Goal: Information Seeking & Learning: Learn about a topic

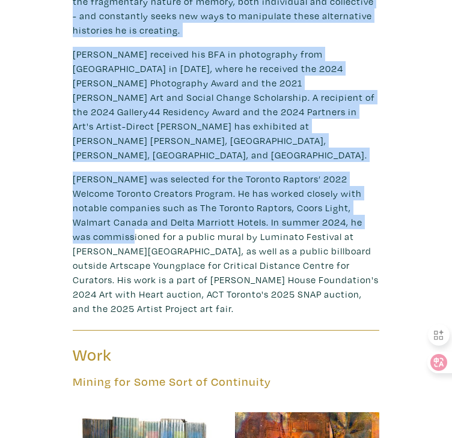
scroll to position [481, 0]
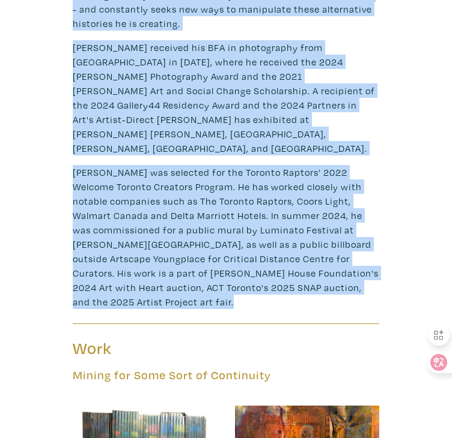
drag, startPoint x: 72, startPoint y: 165, endPoint x: 371, endPoint y: 266, distance: 315.3
copy div "Ernesto Cabral de Luna is a Mexican lens-based artist working in Toronto. Utili…"
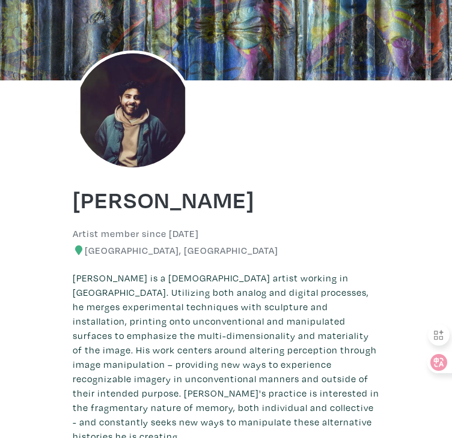
scroll to position [0, 0]
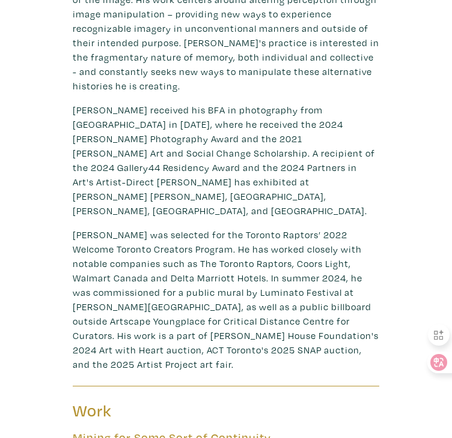
scroll to position [778, 0]
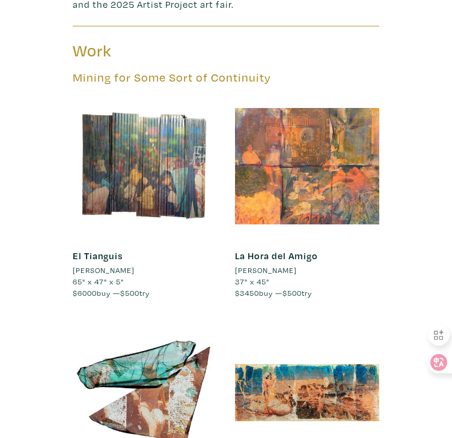
click at [320, 149] on div at bounding box center [307, 166] width 144 height 144
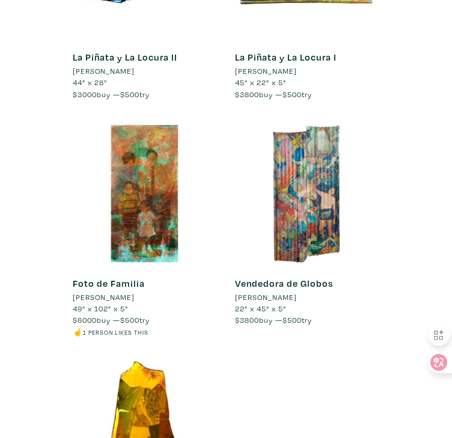
scroll to position [1439, 0]
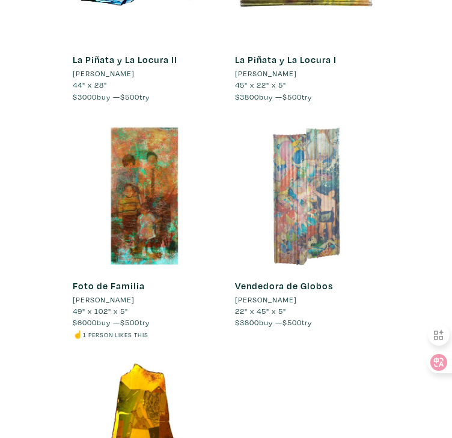
click at [300, 191] on div at bounding box center [307, 196] width 144 height 144
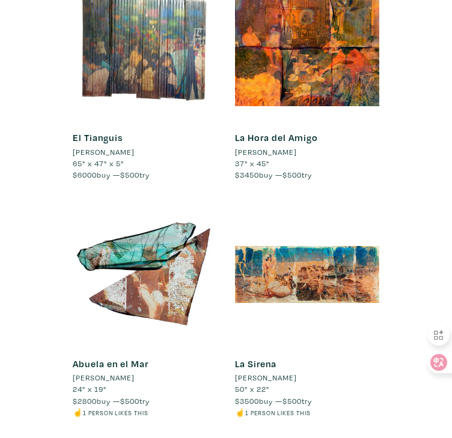
scroll to position [899, 0]
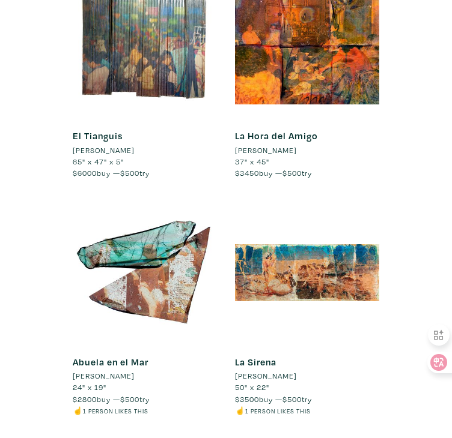
click at [117, 356] on link "Abuela en el Mar" at bounding box center [111, 362] width 76 height 12
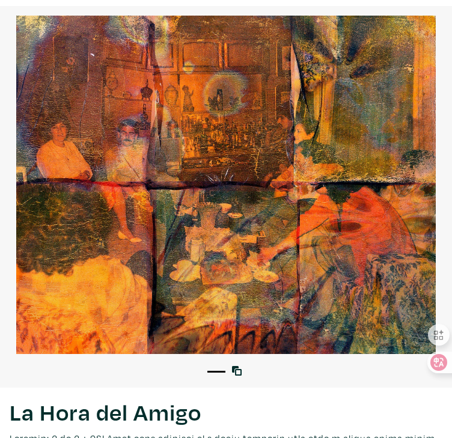
scroll to position [60, 0]
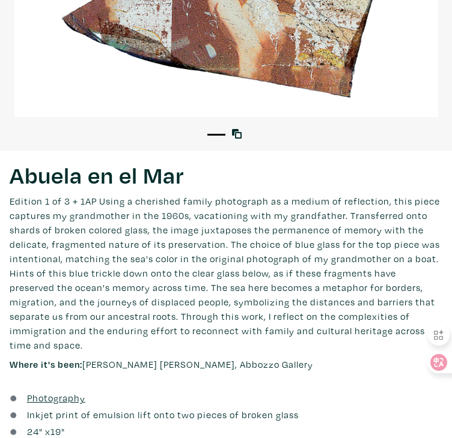
scroll to position [300, 0]
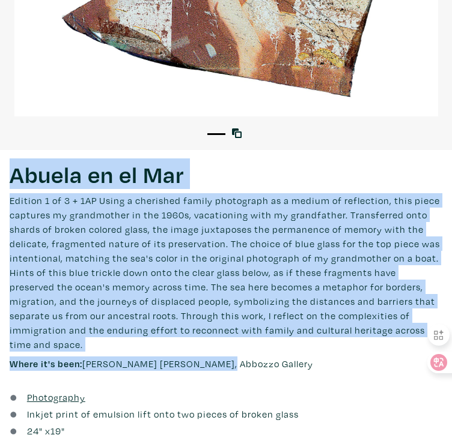
drag, startPoint x: 12, startPoint y: 177, endPoint x: 244, endPoint y: 339, distance: 282.9
click at [244, 339] on div "Abuela en el Mar Lorem ipsum dolor sit amet, consectetur adipiscing elit. Ut bi…" at bounding box center [226, 270] width 452 height 240
copy div "Abuela en el Mar Lorem ipsum dolor sit amet, consectetur adipiscing elit. Ut bi…"
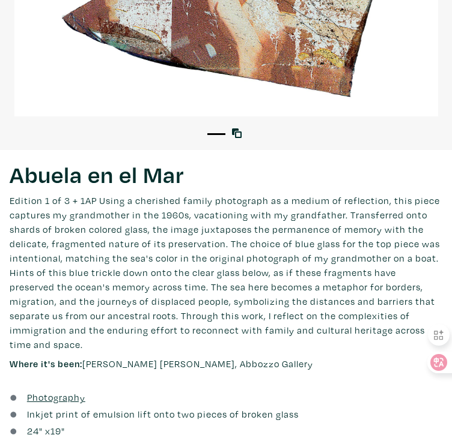
click at [56, 130] on div "1" at bounding box center [226, 129] width 452 height 24
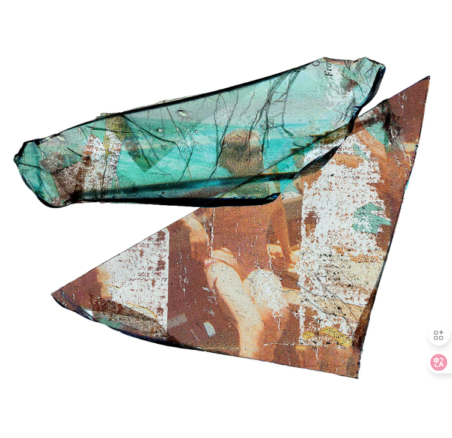
click at [108, 151] on div at bounding box center [226, 219] width 452 height 419
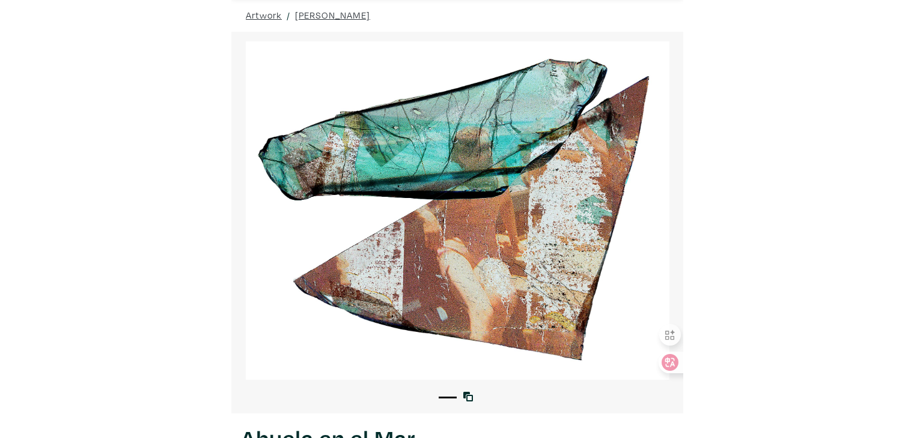
scroll to position [0, 0]
